Goal: Task Accomplishment & Management: Use online tool/utility

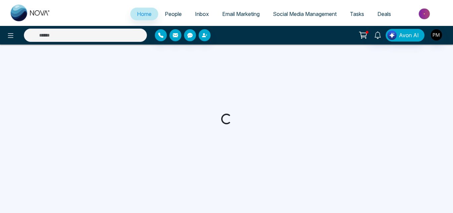
select select "*"
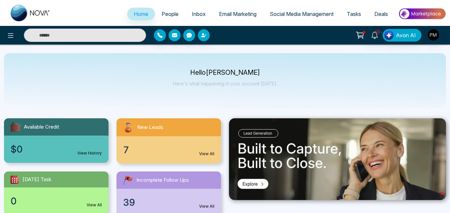
click at [288, 9] on link "Social Media Management" at bounding box center [301, 14] width 77 height 13
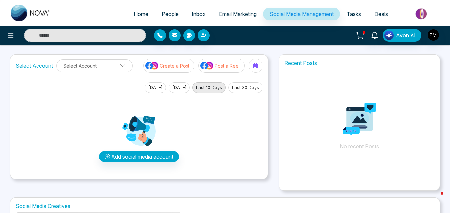
click at [169, 13] on span "People" at bounding box center [169, 14] width 17 height 7
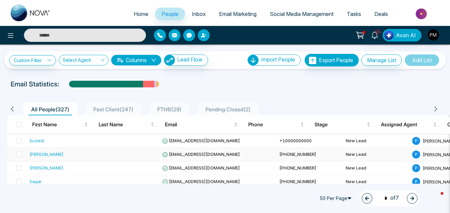
scroll to position [33, 0]
